Goal: Browse casually: Explore the website without a specific task or goal

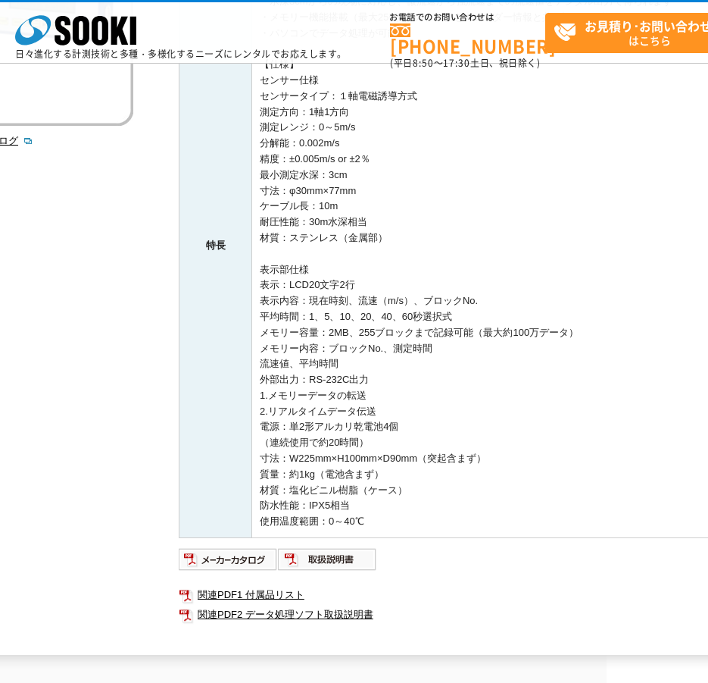
scroll to position [379, 102]
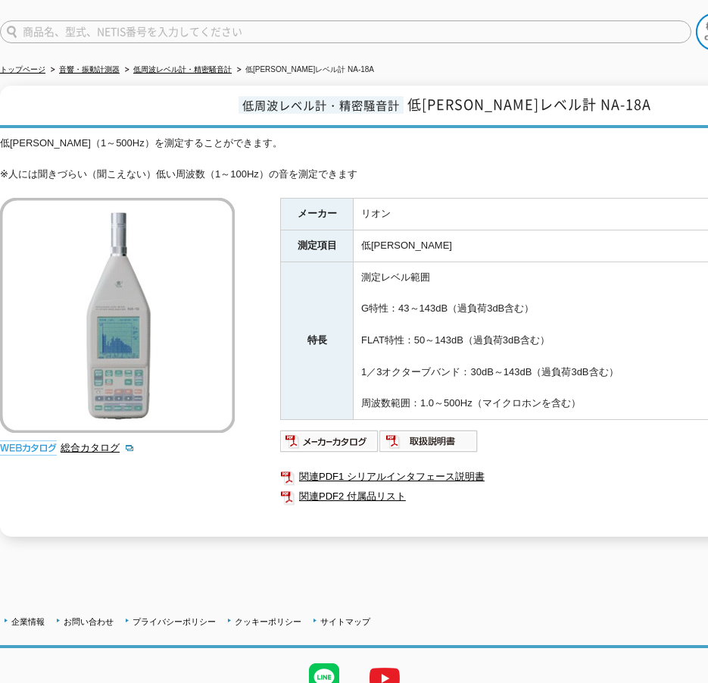
scroll to position [152, 0]
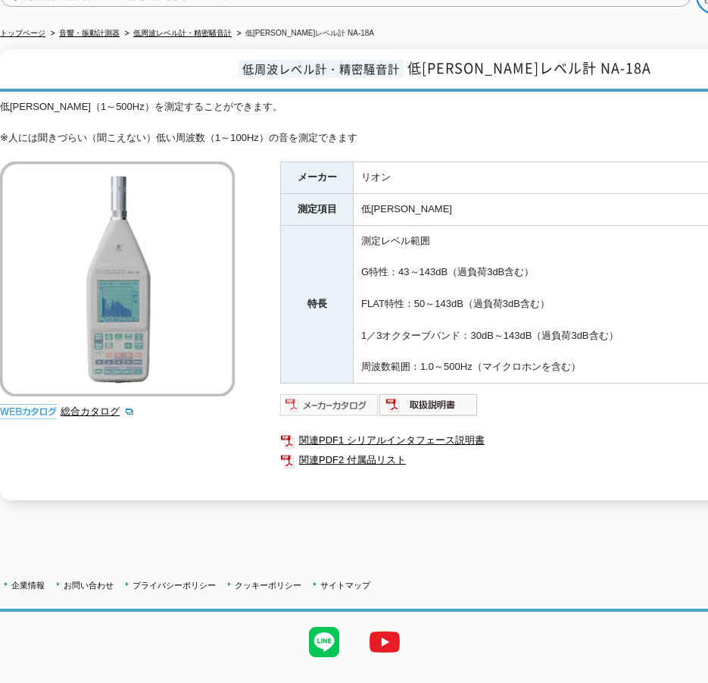
click at [317, 400] on img at bounding box center [329, 404] width 99 height 24
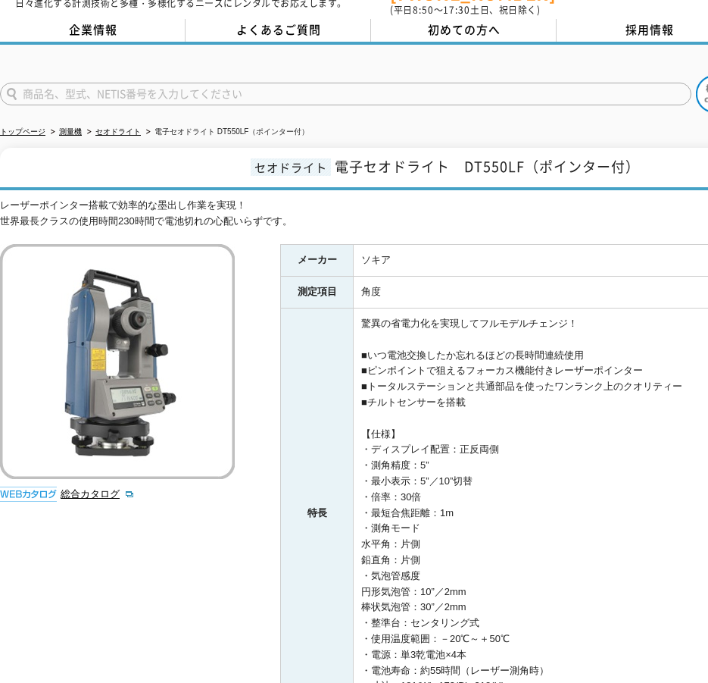
scroll to position [76, 0]
